Goal: Transaction & Acquisition: Subscribe to service/newsletter

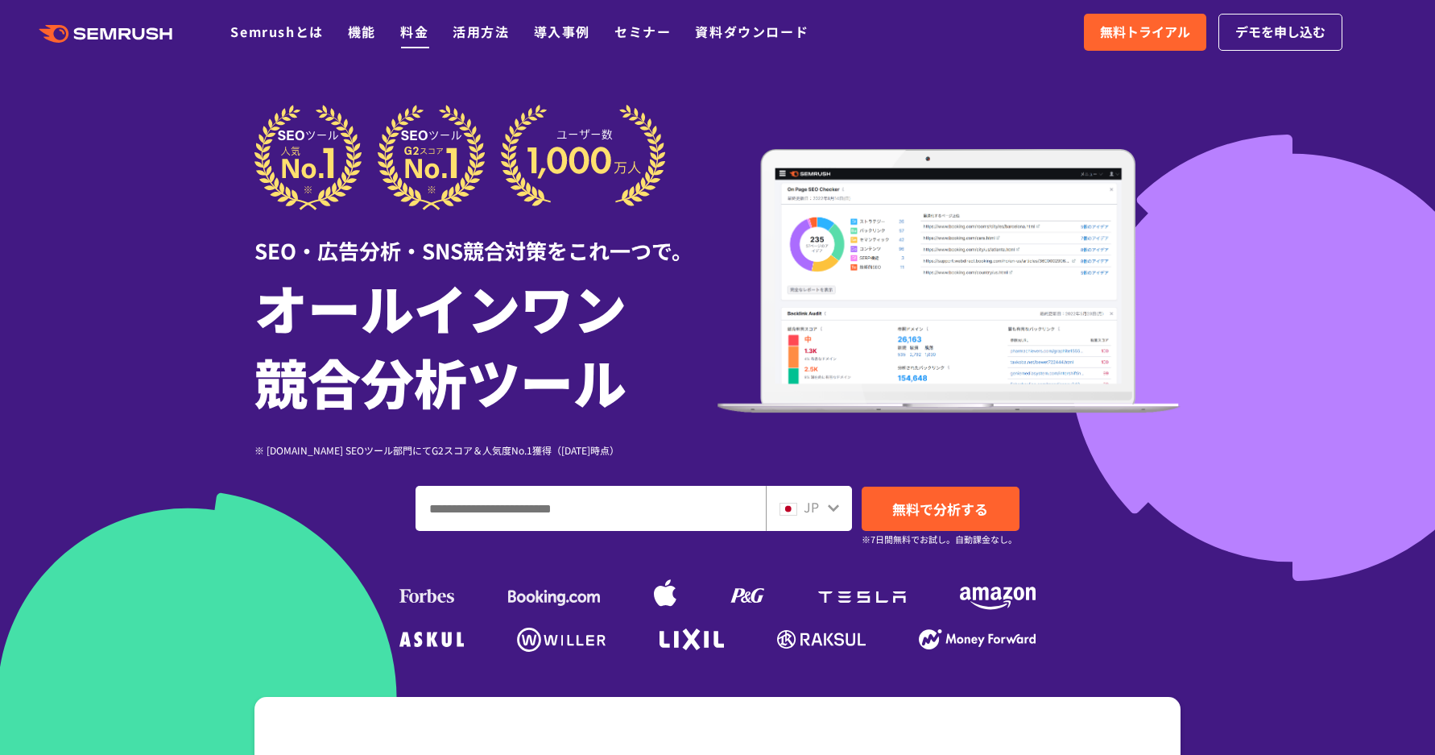
click at [413, 40] on link "料金" at bounding box center [414, 31] width 28 height 19
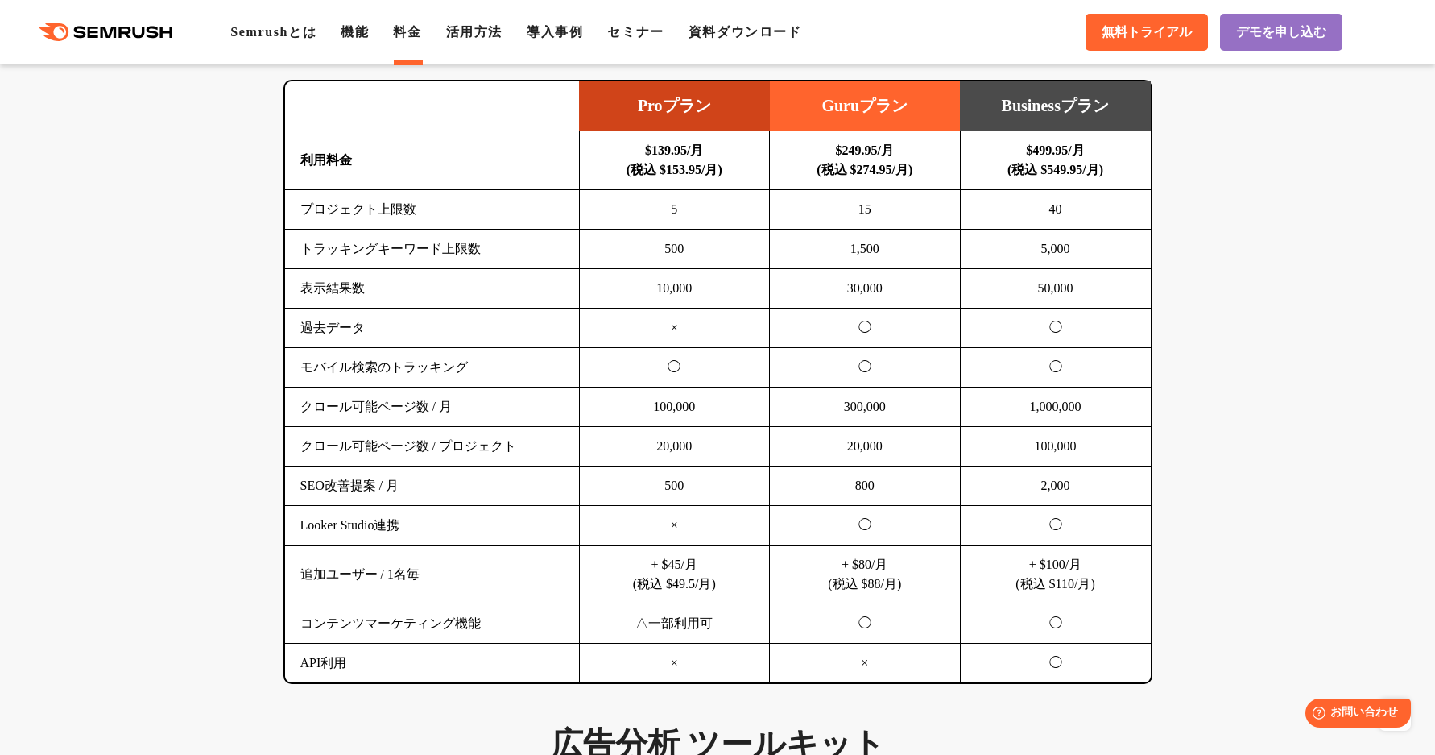
scroll to position [966, 0]
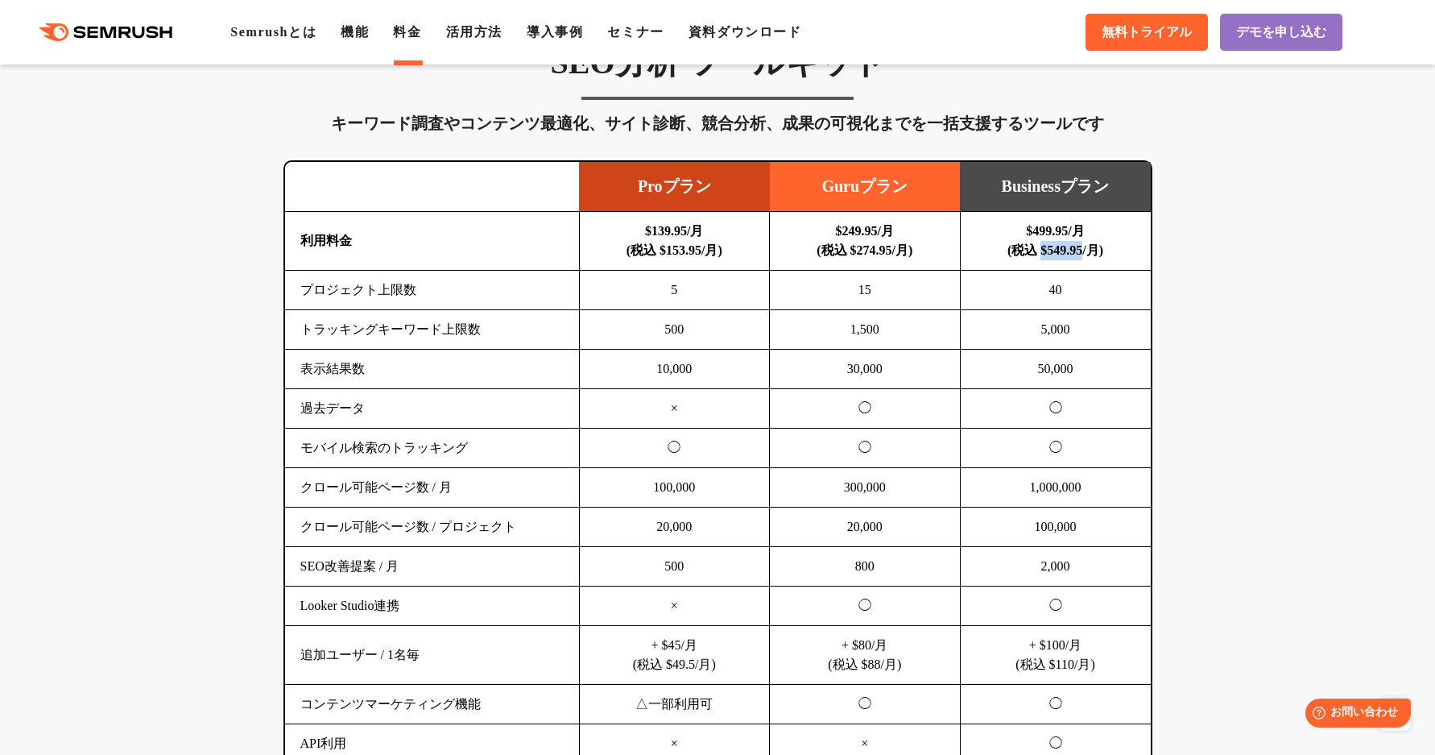
drag, startPoint x: 1035, startPoint y: 255, endPoint x: 1085, endPoint y: 248, distance: 51.2
click at [1085, 248] on b "$499.95/月 (税込 $549.95/月)" at bounding box center [1055, 240] width 96 height 33
copy b "$549.95"
click at [830, 263] on td "$249.95/月 (税込 $274.95/月)" at bounding box center [865, 241] width 191 height 59
